Goal: Task Accomplishment & Management: Complete application form

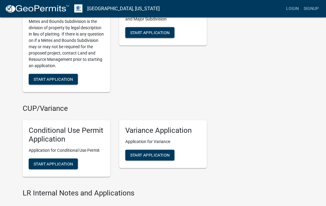
scroll to position [658, 0]
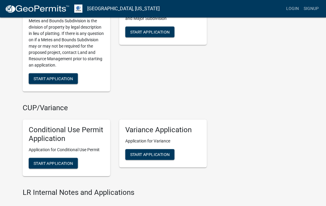
click at [51, 161] on span "Start Application" at bounding box center [53, 163] width 40 height 5
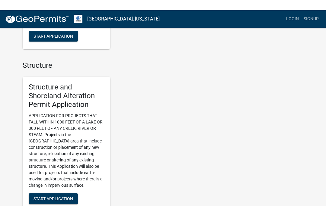
scroll to position [409, 0]
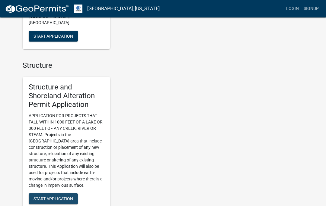
click at [48, 196] on span "Start Application" at bounding box center [53, 198] width 40 height 5
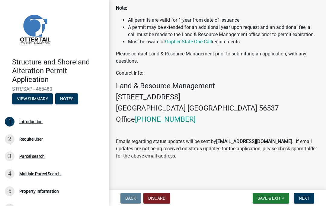
scroll to position [280, 0]
click at [27, 99] on button "View Summary" at bounding box center [32, 99] width 41 height 11
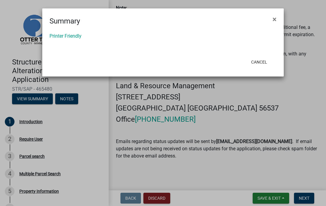
click at [277, 21] on button "×" at bounding box center [275, 19] width 14 height 17
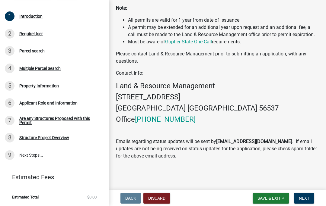
scroll to position [105, 0]
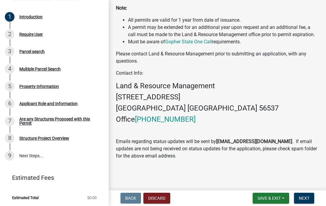
click at [309, 118] on h4 "Office [PHONE_NUMBER]" at bounding box center [217, 119] width 203 height 9
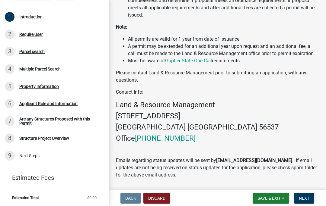
scroll to position [241, 0]
click at [30, 33] on div "Require User" at bounding box center [31, 34] width 24 height 4
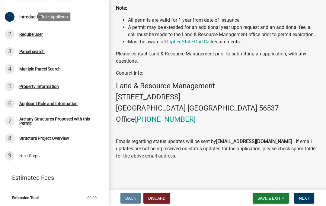
scroll to position [280, 0]
